Goal: Task Accomplishment & Management: Complete application form

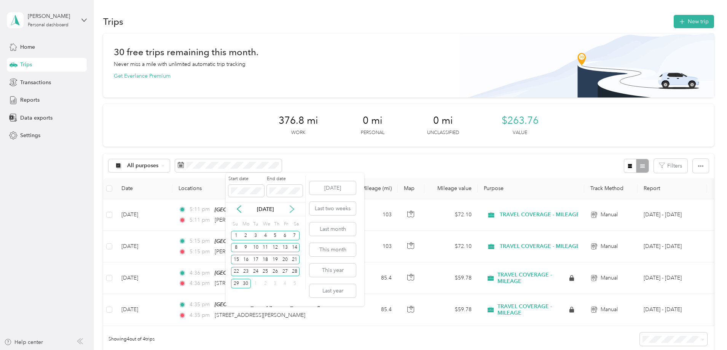
click at [292, 209] on icon at bounding box center [292, 209] width 8 height 8
click at [293, 209] on icon at bounding box center [292, 209] width 8 height 8
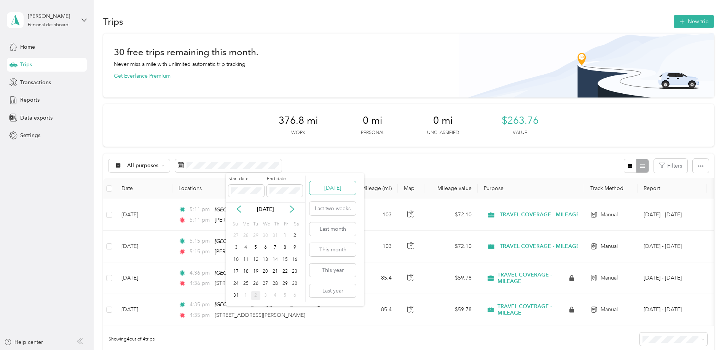
click at [334, 187] on button "[DATE]" at bounding box center [332, 187] width 46 height 13
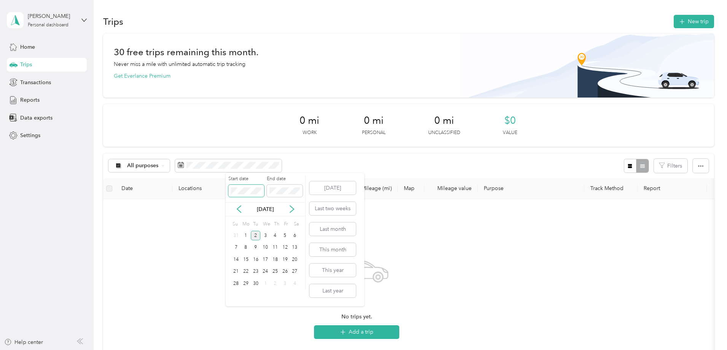
click at [234, 187] on span at bounding box center [246, 191] width 36 height 12
click at [239, 208] on icon at bounding box center [239, 209] width 8 height 8
click at [237, 208] on icon at bounding box center [239, 209] width 8 height 8
click at [255, 237] on div "1" at bounding box center [256, 236] width 10 height 10
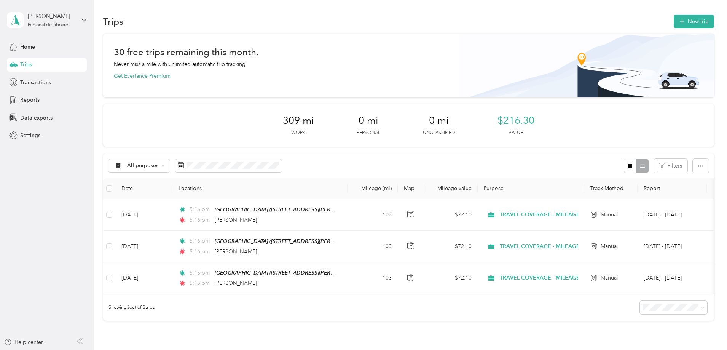
click at [128, 165] on div "30 free trips remaining this month. Never miss a mile with unlimited automatic …" at bounding box center [408, 190] width 611 height 314
click at [36, 104] on span "Reports" at bounding box center [29, 100] width 19 height 8
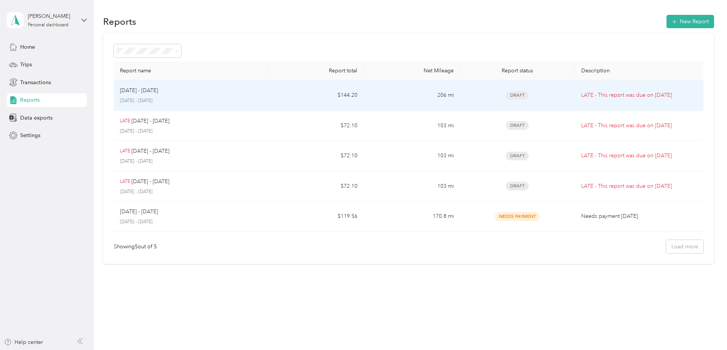
click at [413, 91] on td "206 mi" at bounding box center [412, 95] width 96 height 30
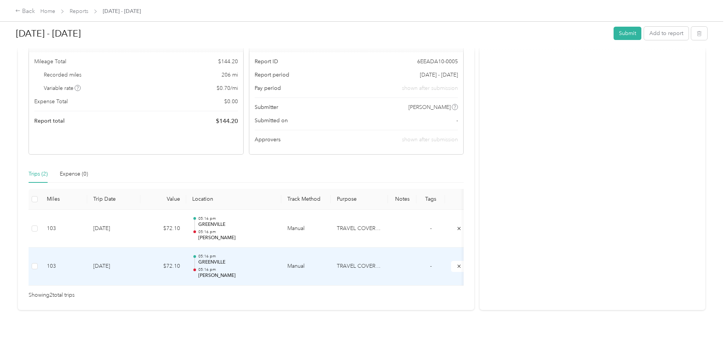
scroll to position [72, 0]
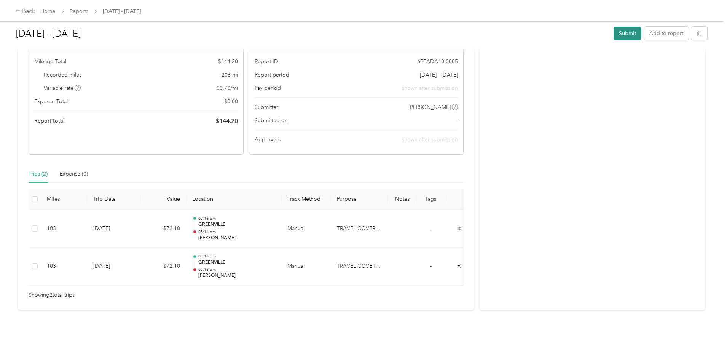
click at [614, 34] on button "Submit" at bounding box center [628, 33] width 28 height 13
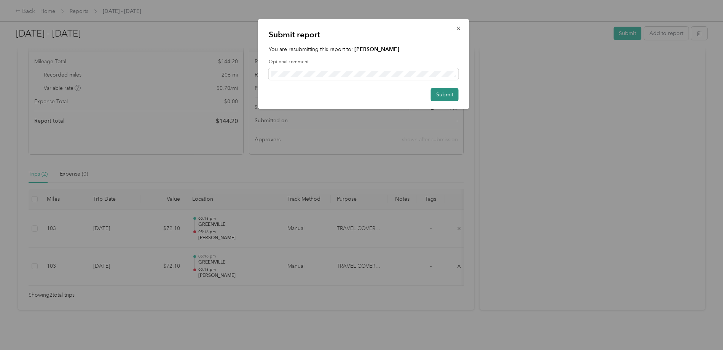
click at [448, 94] on button "Submit" at bounding box center [445, 94] width 28 height 13
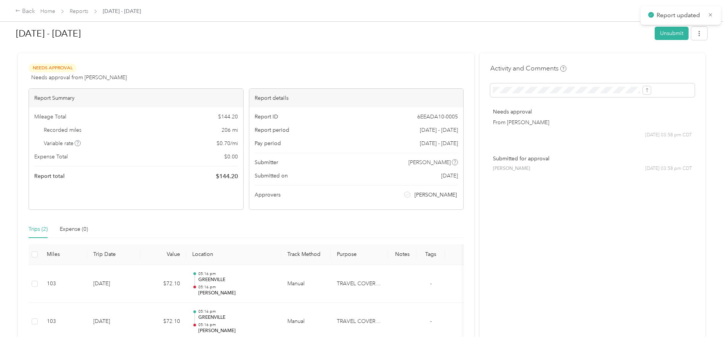
scroll to position [0, 0]
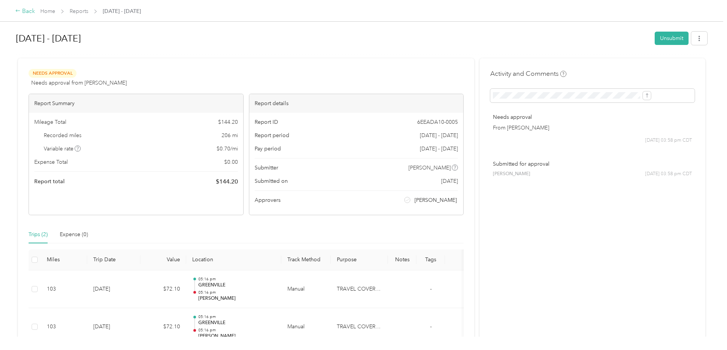
click at [35, 11] on div "Back" at bounding box center [25, 11] width 20 height 9
